Goal: Task Accomplishment & Management: Complete application form

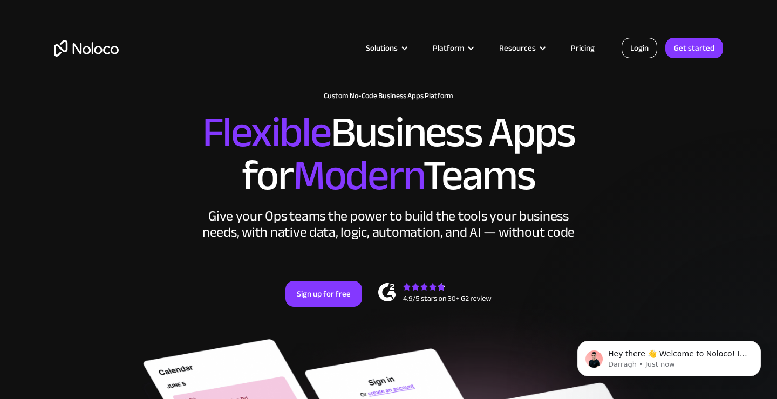
click at [645, 51] on link "Login" at bounding box center [640, 48] width 36 height 21
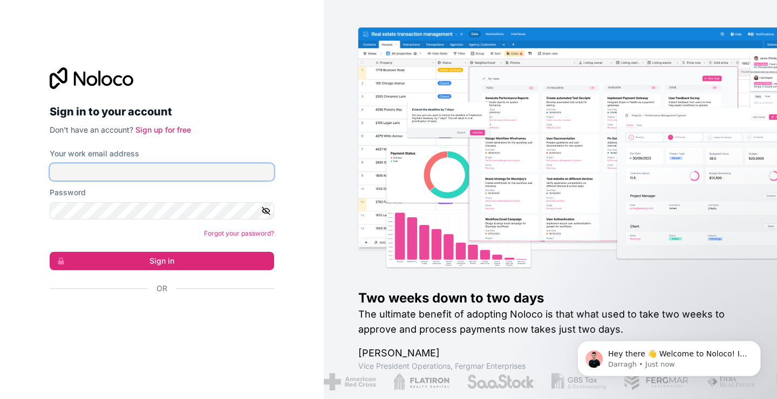
type input "[EMAIL_ADDRESS][DOMAIN_NAME]"
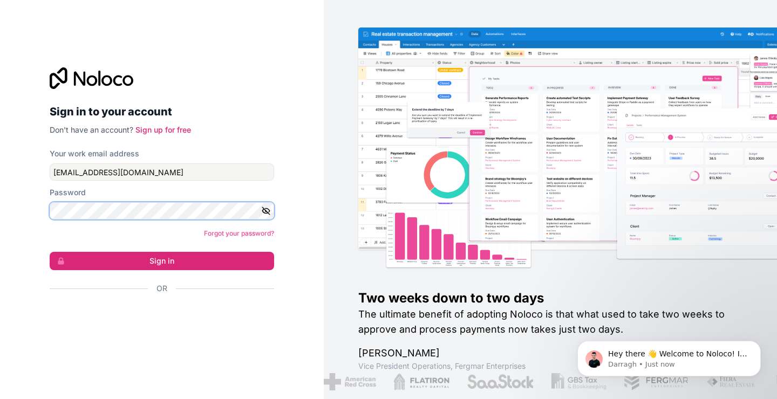
click at [162, 261] on button "Sign in" at bounding box center [162, 261] width 225 height 18
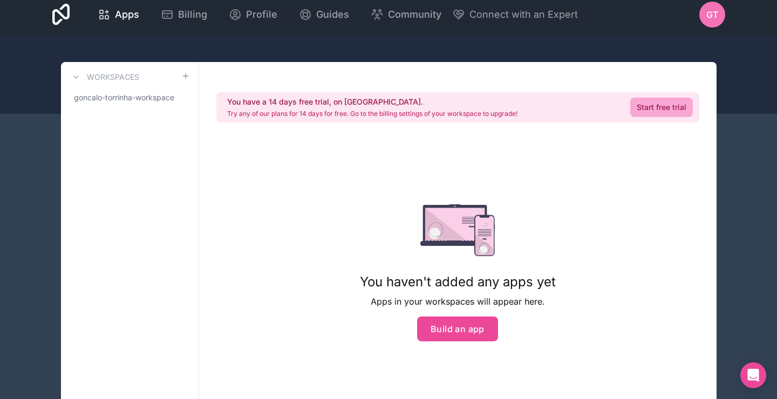
scroll to position [4, 0]
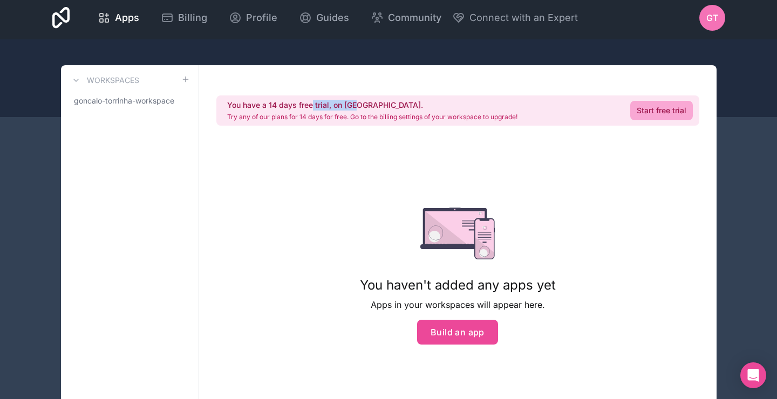
drag, startPoint x: 312, startPoint y: 105, endPoint x: 361, endPoint y: 106, distance: 49.1
click at [361, 106] on h2 "You have a 14 days free trial, on [GEOGRAPHIC_DATA]." at bounding box center [372, 105] width 290 height 11
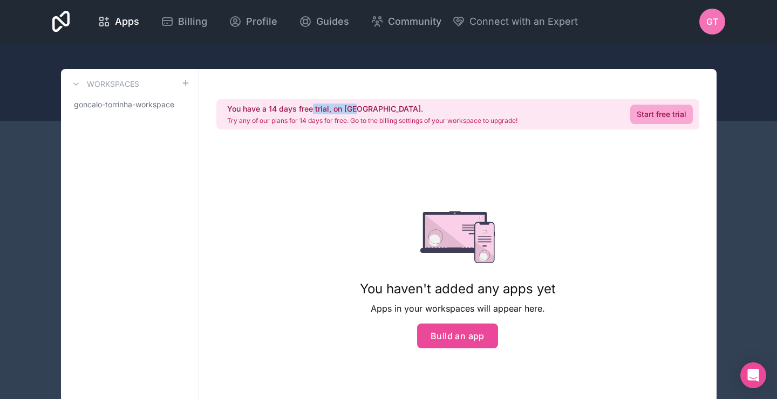
scroll to position [0, 0]
click at [450, 317] on div "You haven't added any apps yet Apps in your workspaces will appear here. Build …" at bounding box center [458, 280] width 196 height 137
click at [450, 328] on button "Build an app" at bounding box center [457, 336] width 81 height 25
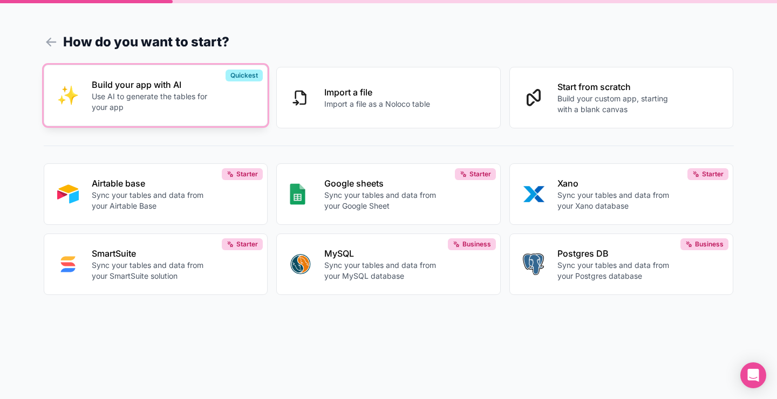
click at [172, 114] on button "Build your app with AI Use AI to generate the tables for your app Quickest" at bounding box center [156, 96] width 225 height 62
click at [226, 104] on div "Build your app with AI Use AI to generate the tables for your app" at bounding box center [173, 95] width 163 height 35
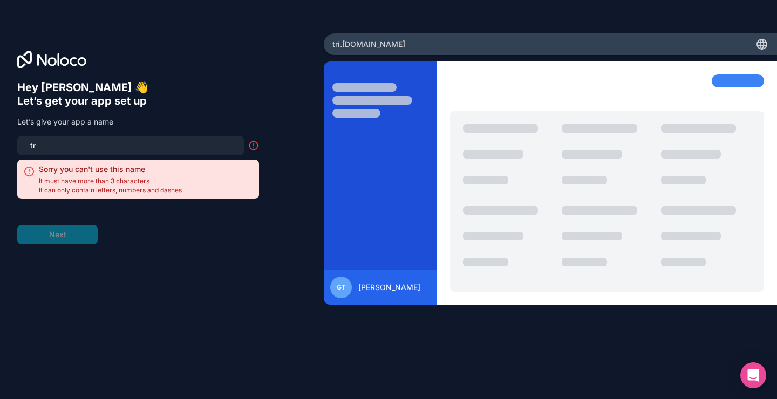
type input "t"
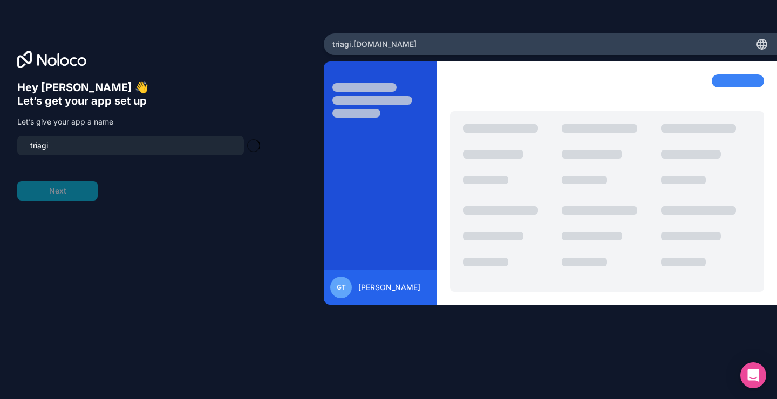
type input "triagio"
click at [77, 188] on button "Next" at bounding box center [57, 190] width 80 height 19
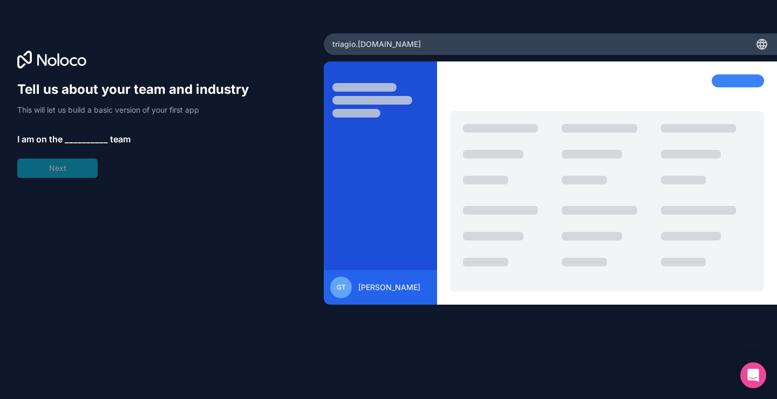
click at [75, 136] on span "__________" at bounding box center [86, 139] width 43 height 13
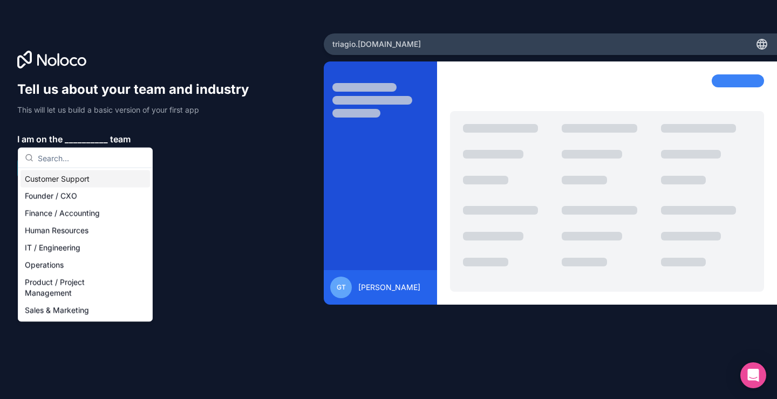
click at [225, 133] on p "I am on the __________ team" at bounding box center [138, 139] width 242 height 13
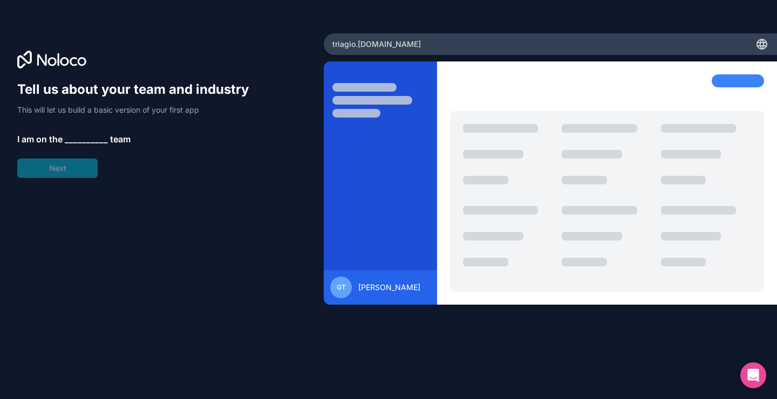
click at [188, 230] on div "Tell us about your team and industry This will let us build a basic version of …" at bounding box center [161, 215] width 289 height 268
click at [88, 128] on div "Tell us about your team and industry This will let us build a basic version of …" at bounding box center [138, 129] width 242 height 97
click at [88, 141] on span "__________" at bounding box center [86, 139] width 43 height 13
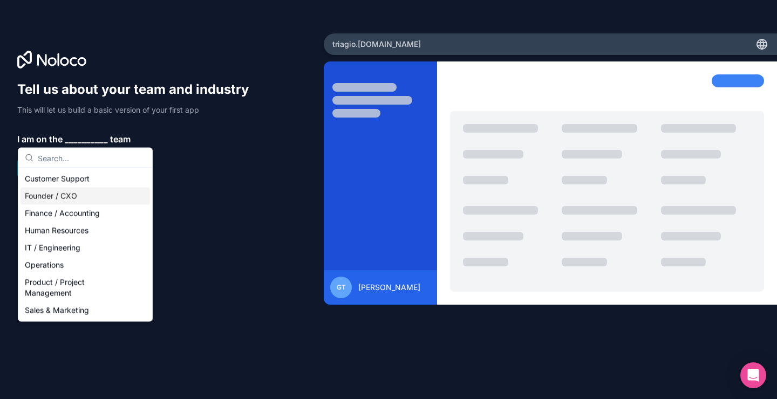
click at [92, 199] on div "Founder / CXO" at bounding box center [86, 196] width 130 height 17
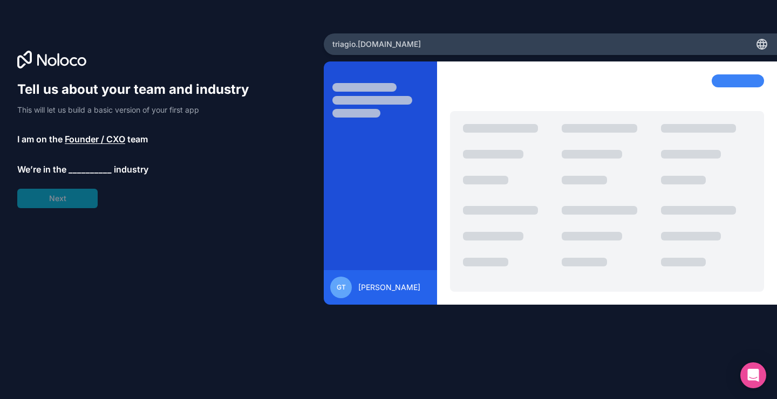
click at [88, 167] on span "__________" at bounding box center [90, 169] width 43 height 13
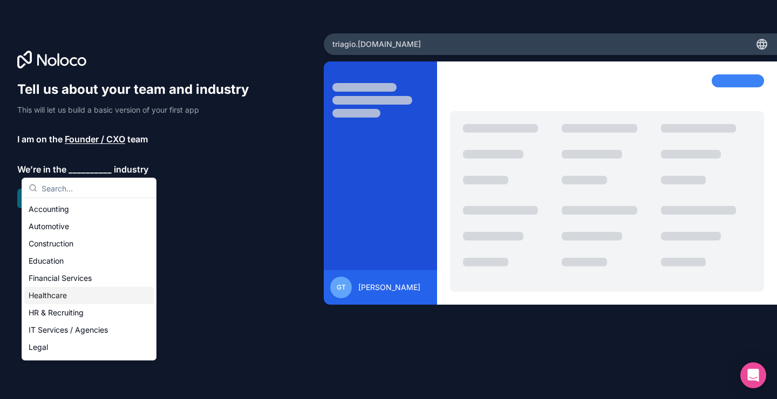
click at [87, 300] on div "Healthcare" at bounding box center [89, 295] width 130 height 17
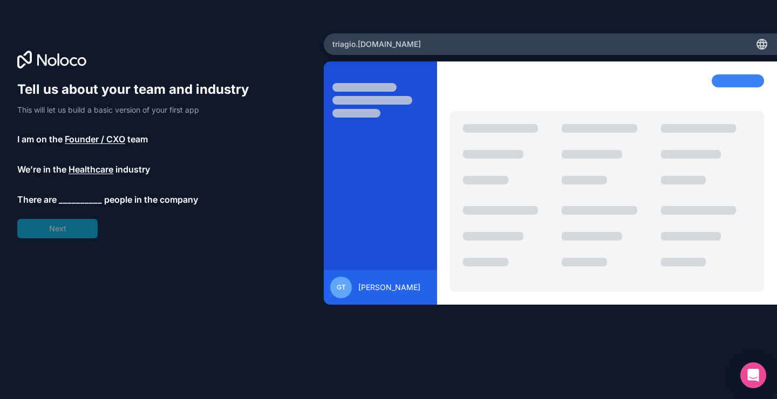
click at [80, 203] on span "__________" at bounding box center [80, 199] width 43 height 13
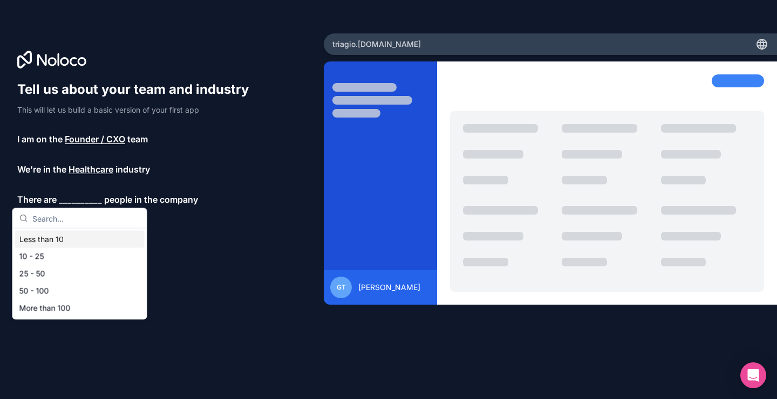
click at [78, 240] on div "Less than 10" at bounding box center [80, 239] width 130 height 17
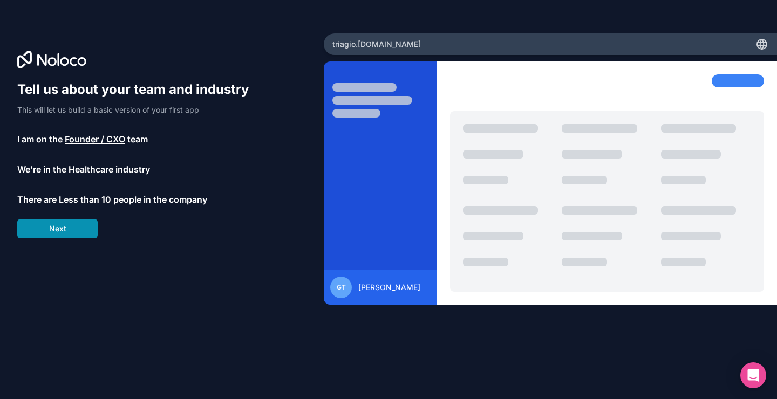
click at [78, 221] on button "Next" at bounding box center [57, 228] width 80 height 19
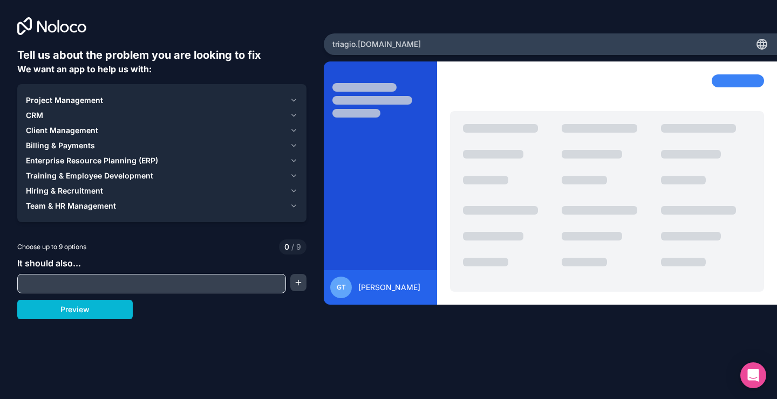
click at [114, 289] on input "text" at bounding box center [151, 283] width 263 height 15
click at [196, 248] on div "Choose up to 9 options 0 / 9" at bounding box center [161, 247] width 289 height 15
click at [197, 94] on button "Project Management" at bounding box center [162, 100] width 272 height 15
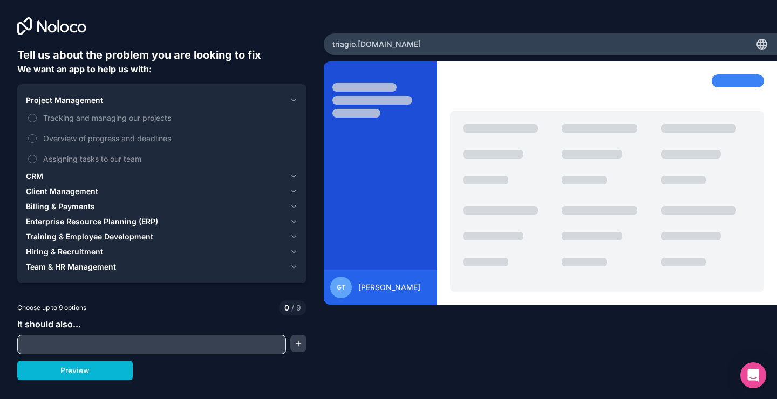
click at [144, 101] on div "Project Management" at bounding box center [156, 100] width 260 height 11
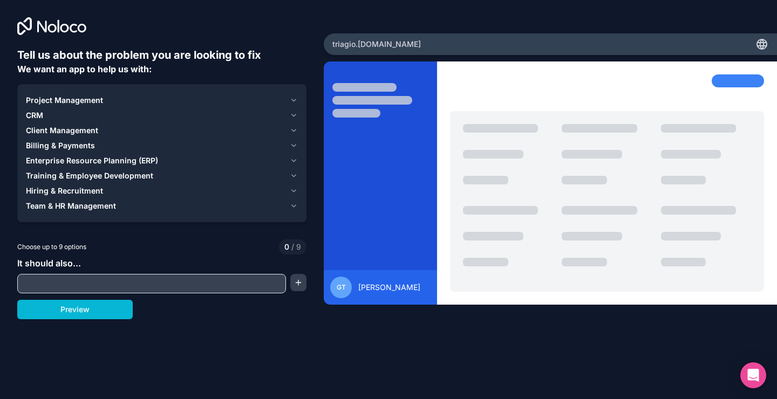
click at [144, 101] on div "Project Management" at bounding box center [156, 100] width 260 height 11
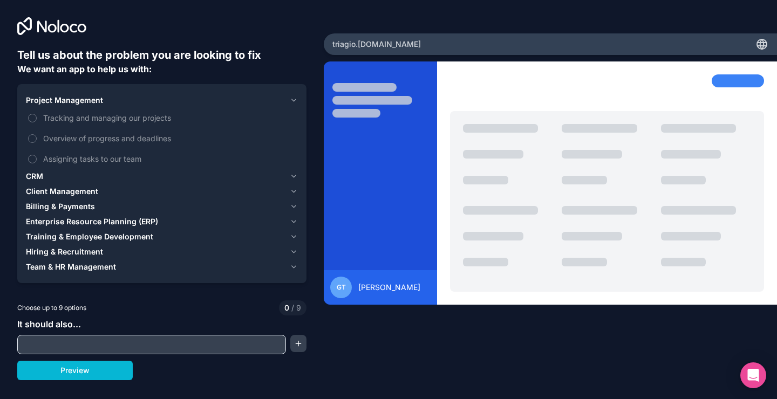
click at [139, 100] on div "Project Management" at bounding box center [156, 100] width 260 height 11
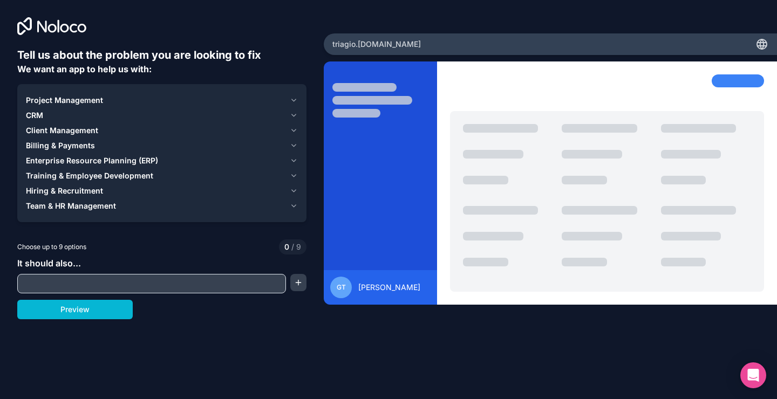
click at [120, 283] on input "text" at bounding box center [151, 283] width 263 height 15
click at [117, 173] on span "Training & Employee Development" at bounding box center [89, 176] width 127 height 11
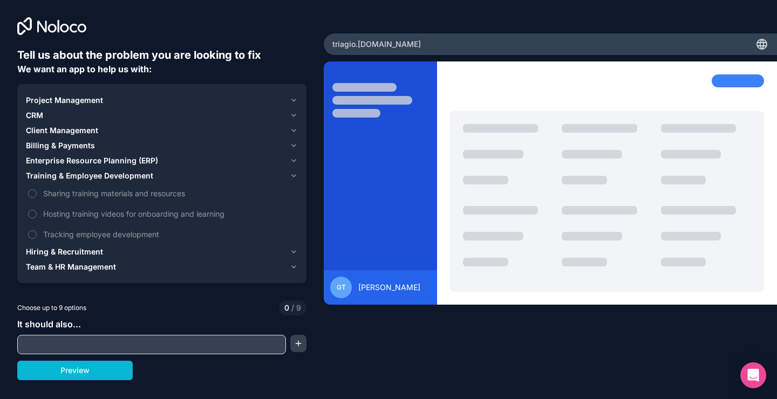
click at [117, 173] on span "Training & Employee Development" at bounding box center [89, 176] width 127 height 11
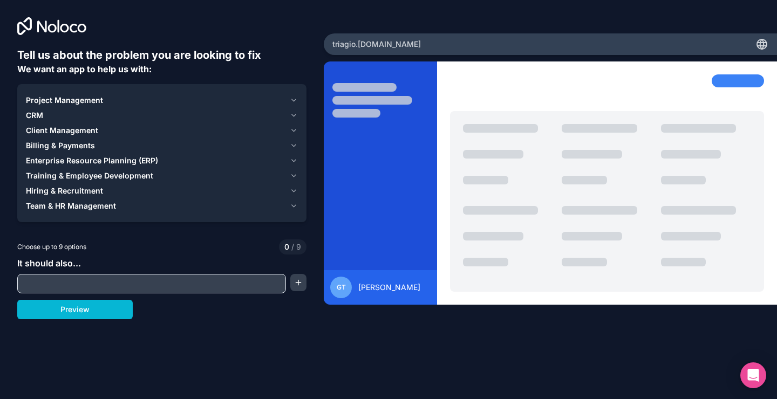
click at [83, 117] on div "CRM" at bounding box center [156, 115] width 260 height 11
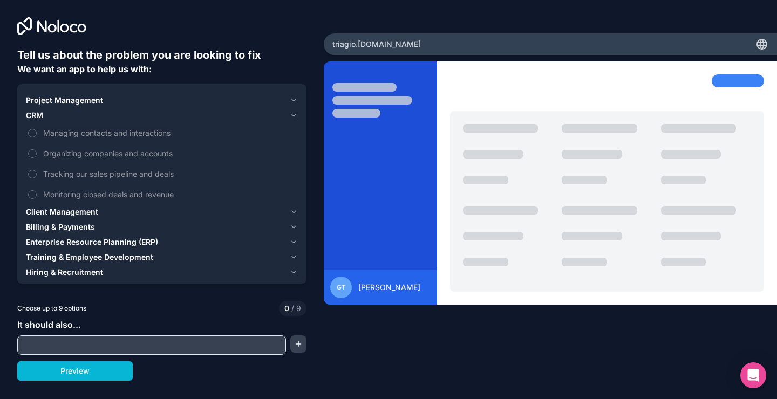
click at [83, 116] on div "CRM" at bounding box center [156, 115] width 260 height 11
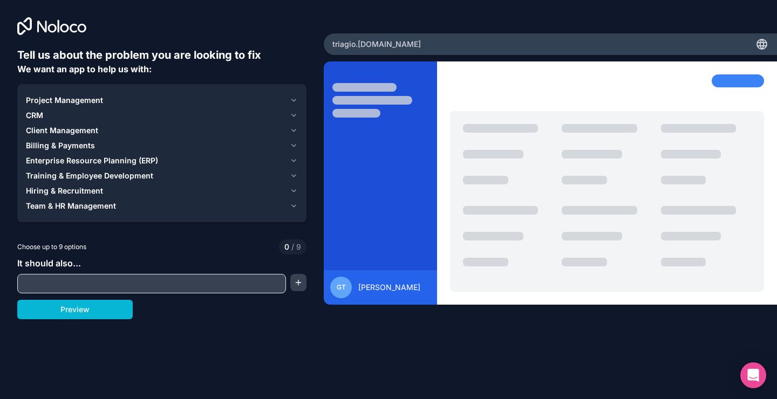
click at [87, 105] on span "Project Management" at bounding box center [64, 100] width 77 height 11
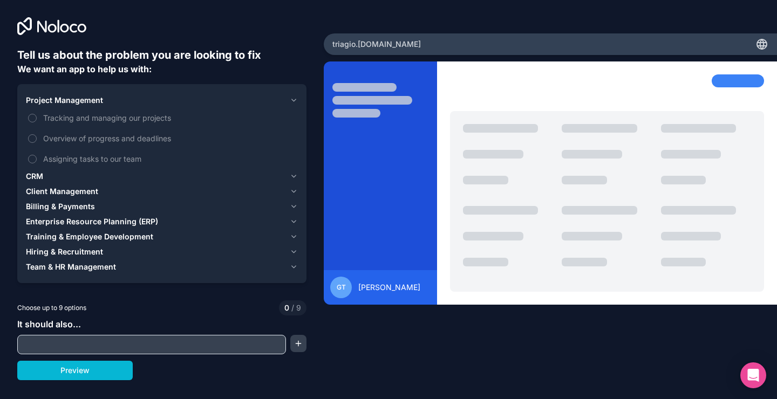
click at [90, 176] on div "CRM" at bounding box center [156, 176] width 260 height 11
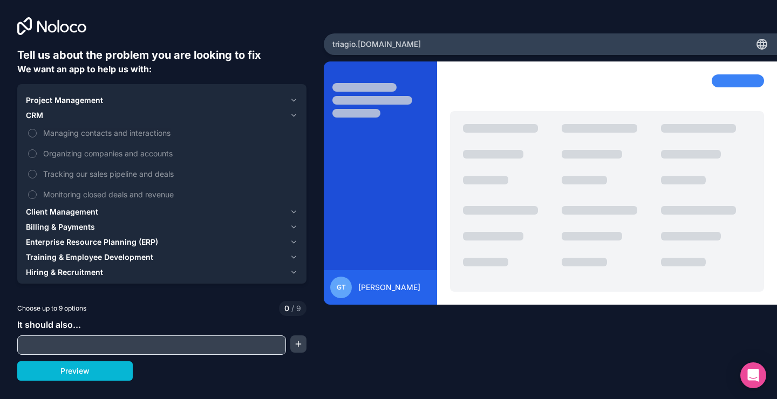
click at [90, 340] on input "text" at bounding box center [151, 345] width 263 height 15
